Goal: Find specific page/section

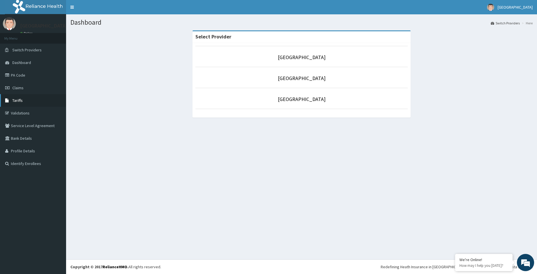
click at [16, 101] on span "Tariffs" at bounding box center [17, 100] width 10 height 5
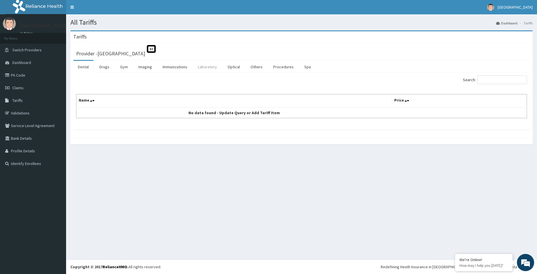
click at [206, 67] on link "Laboratory" at bounding box center [207, 67] width 28 height 12
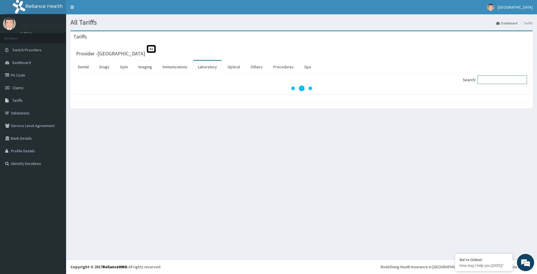
click at [497, 80] on input "Search:" at bounding box center [501, 79] width 49 height 9
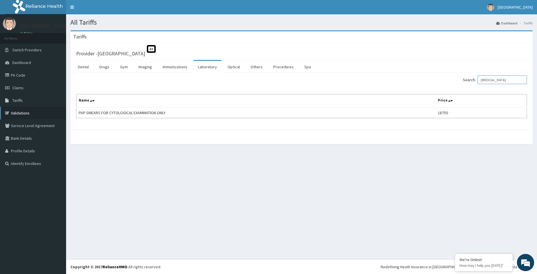
type input "PAP SMEAR"
click at [23, 112] on link "Validations" at bounding box center [33, 113] width 66 height 13
